Goal: Register for event/course

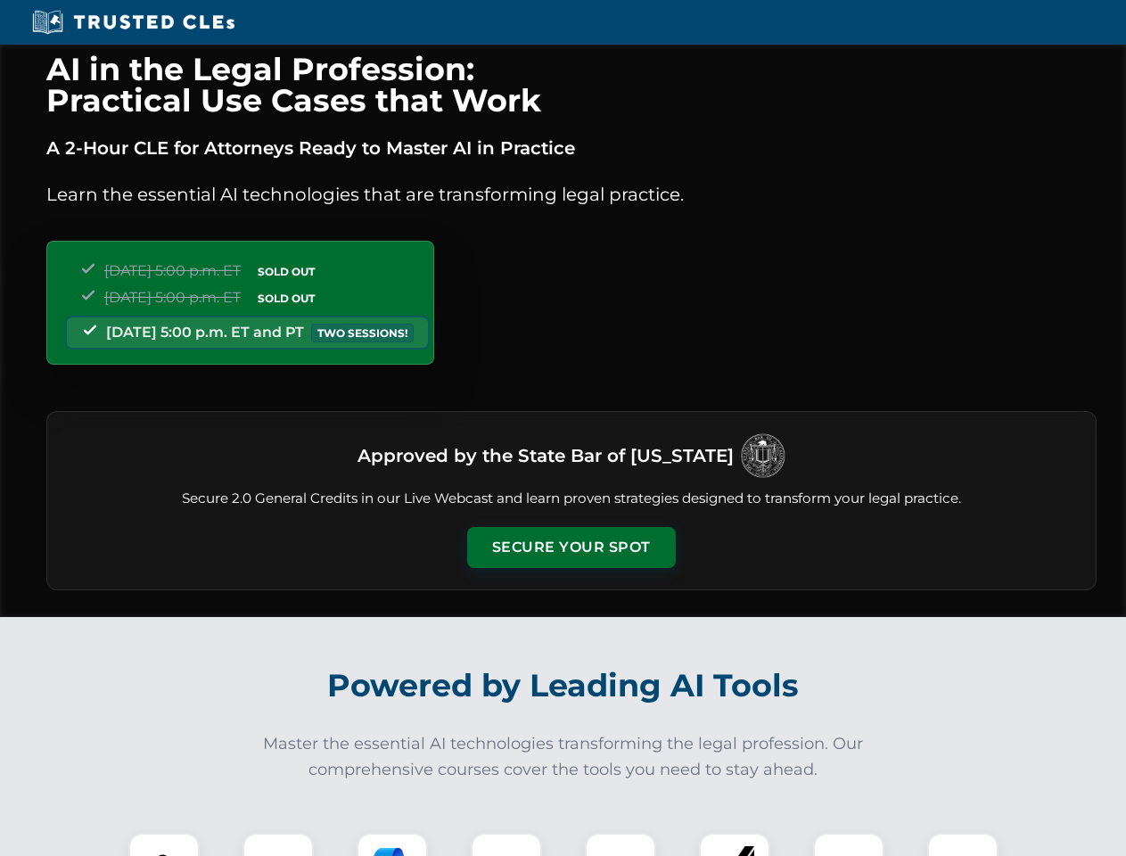
click at [571, 547] on button "Secure Your Spot" at bounding box center [571, 547] width 209 height 41
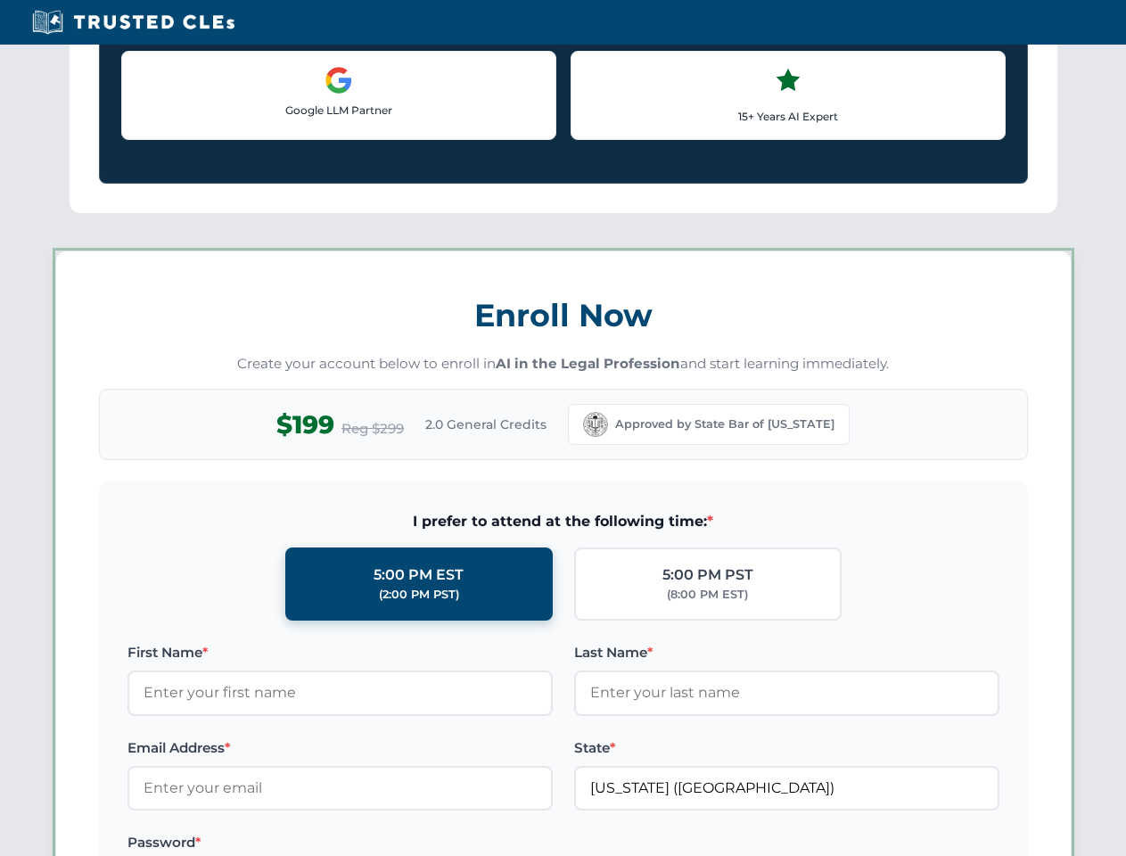
scroll to position [1545, 0]
